Goal: Transaction & Acquisition: Purchase product/service

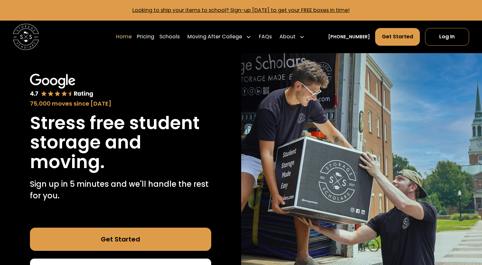
scroll to position [98, 0]
click at [154, 35] on link "Pricing" at bounding box center [145, 37] width 17 height 18
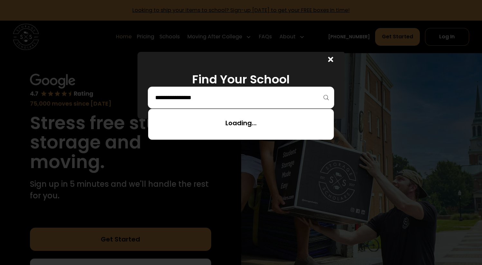
click at [180, 96] on input "search" at bounding box center [241, 97] width 173 height 11
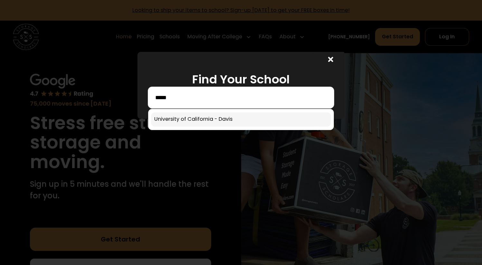
type input "*****"
click at [207, 122] on link at bounding box center [241, 119] width 180 height 14
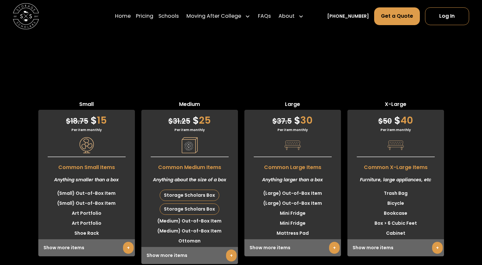
scroll to position [1570, 0]
